Goal: Task Accomplishment & Management: Use online tool/utility

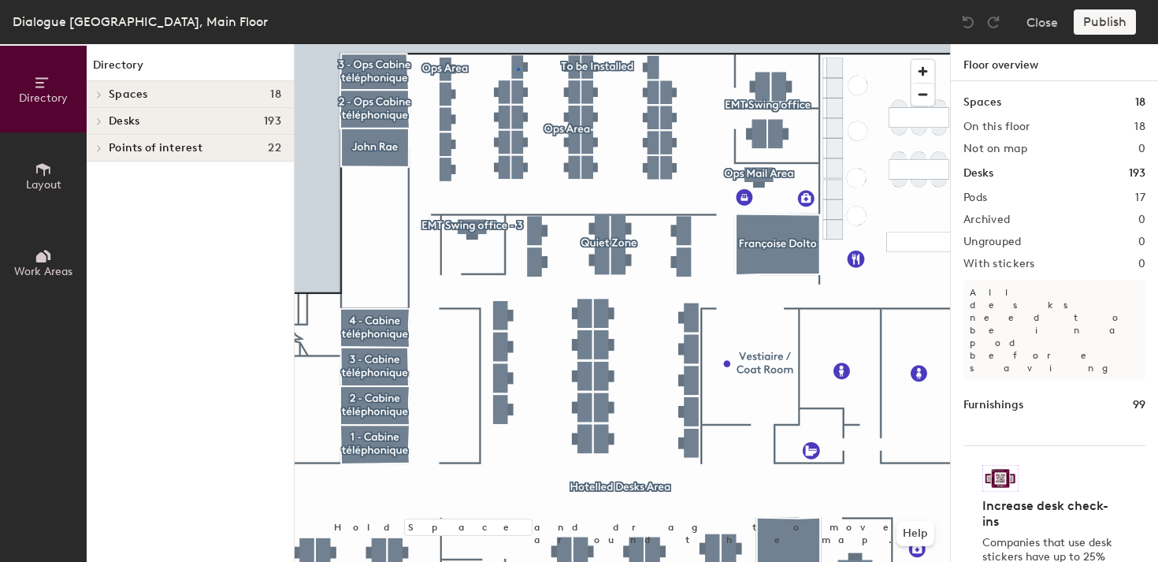
click at [517, 44] on div at bounding box center [622, 44] width 655 height 0
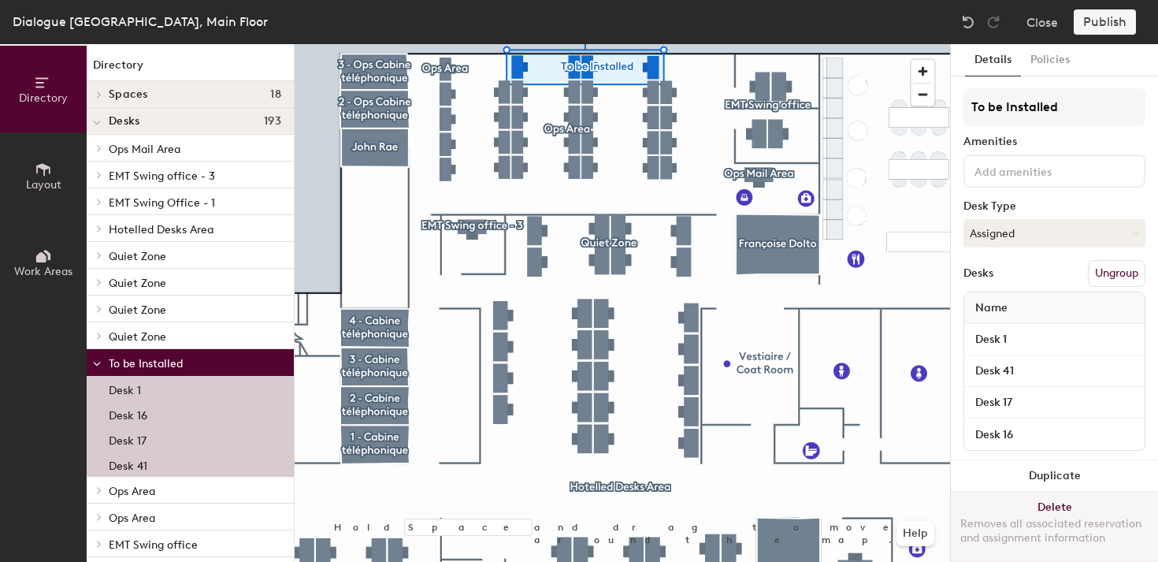
click at [1040, 509] on button "Delete Removes all associated reservation and assignment information" at bounding box center [1054, 525] width 207 height 69
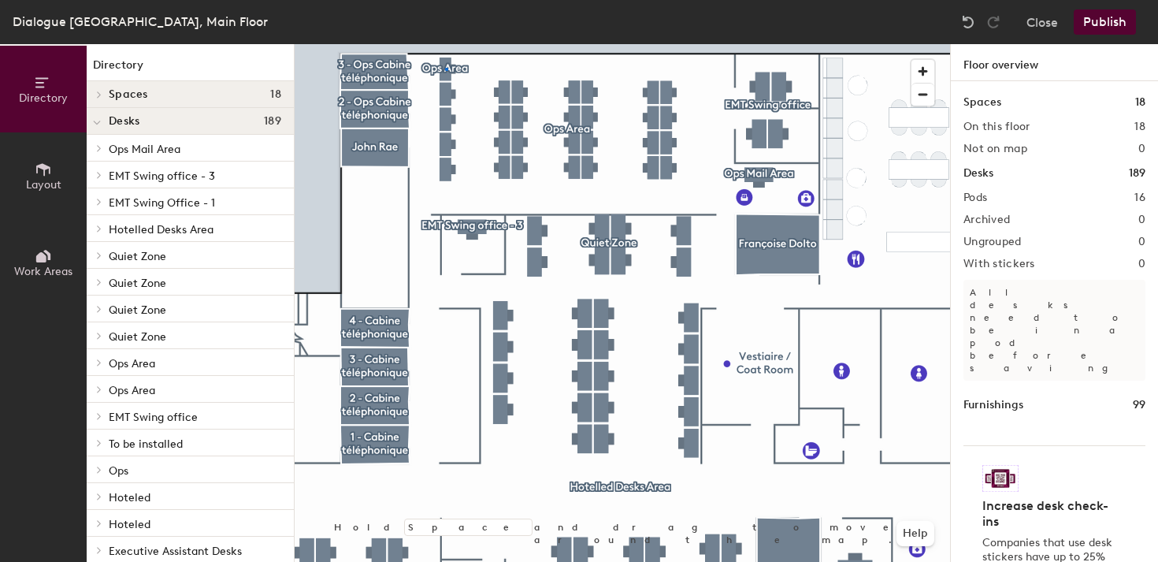
click at [445, 44] on div at bounding box center [622, 44] width 655 height 0
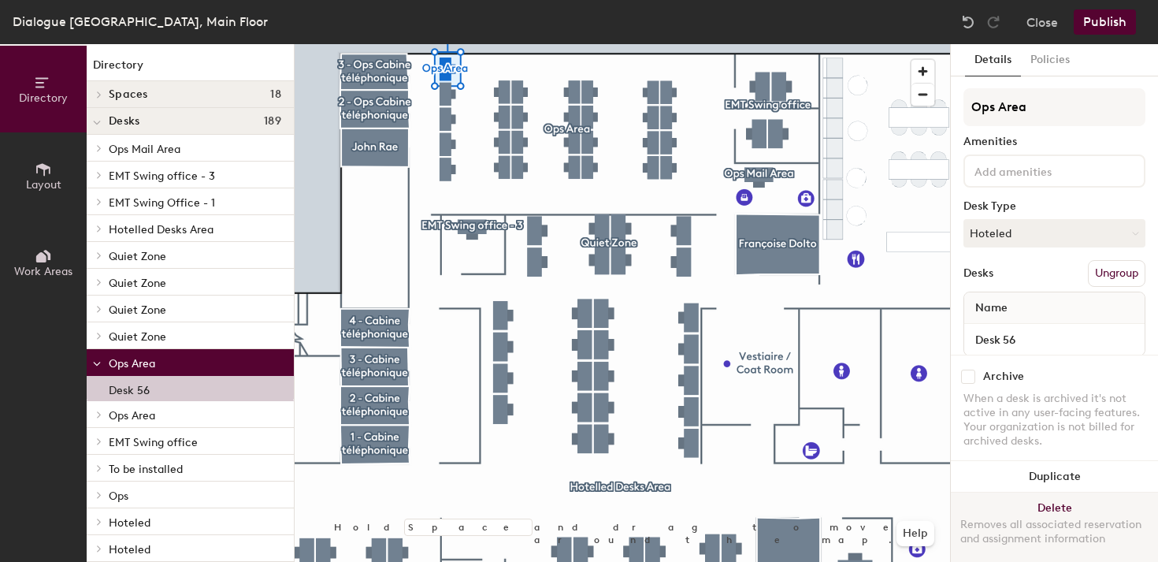
click at [1061, 511] on button "Delete Removes all associated reservation and assignment information" at bounding box center [1054, 526] width 207 height 69
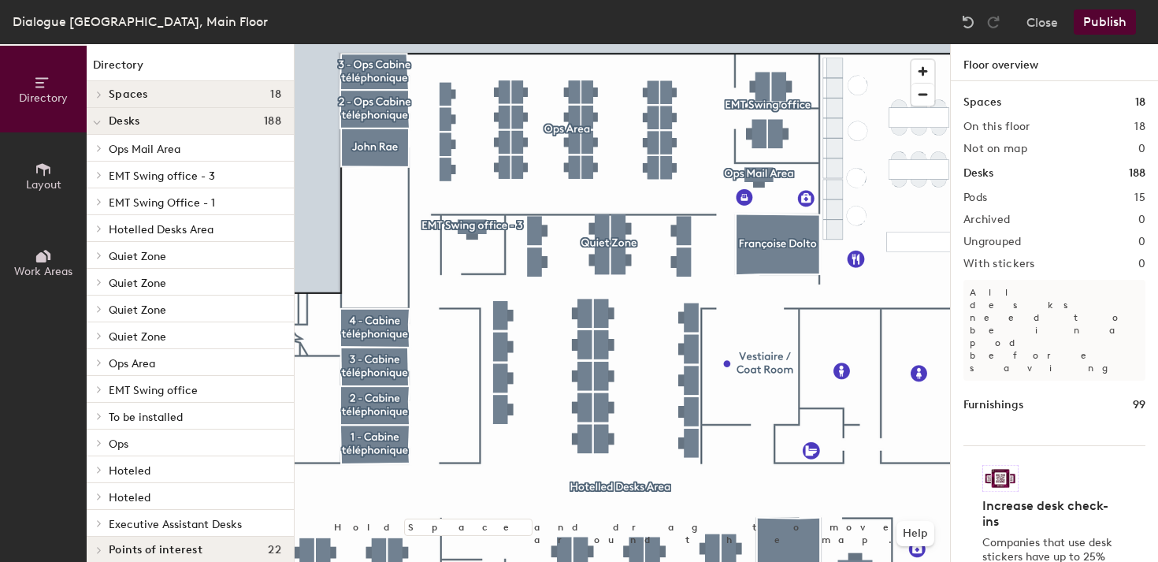
click at [1121, 24] on button "Publish" at bounding box center [1104, 21] width 62 height 25
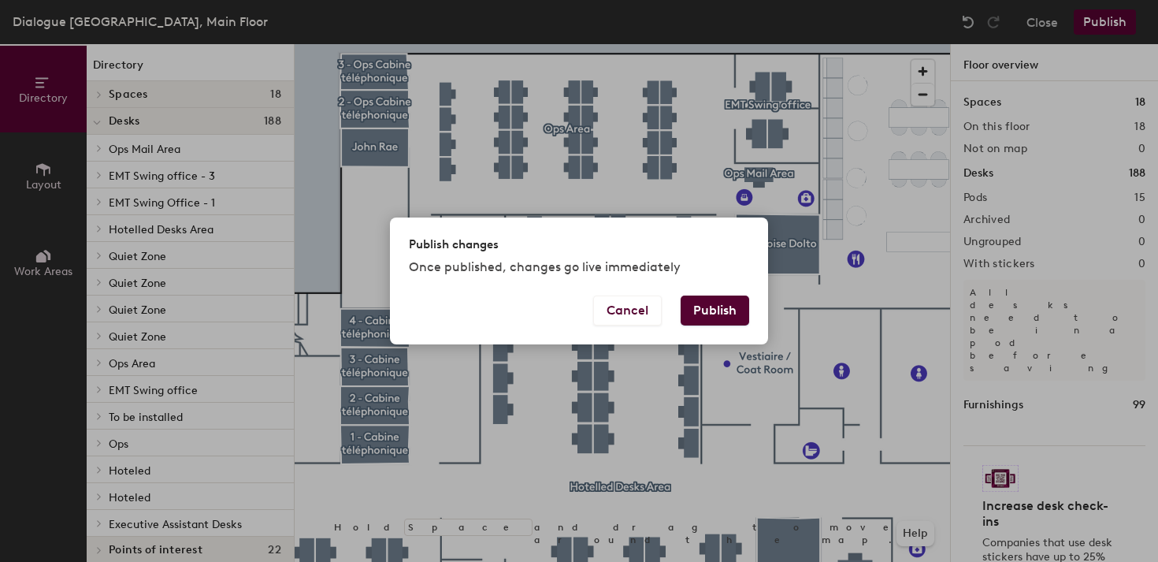
click at [725, 315] on button "Publish" at bounding box center [714, 310] width 69 height 30
